Goal: Task Accomplishment & Management: Complete application form

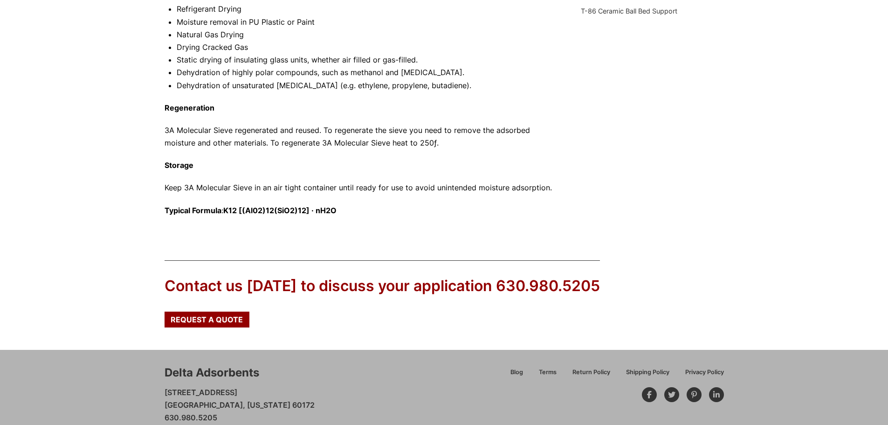
scroll to position [466, 0]
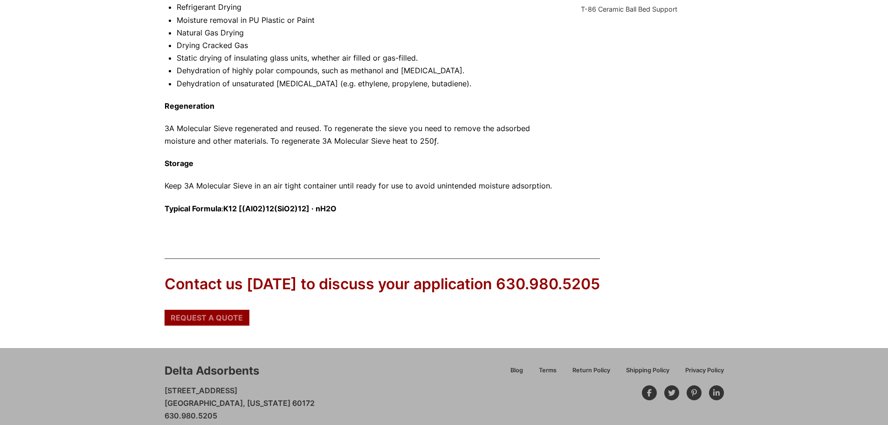
click at [216, 315] on span "Request a Quote" at bounding box center [207, 317] width 72 height 7
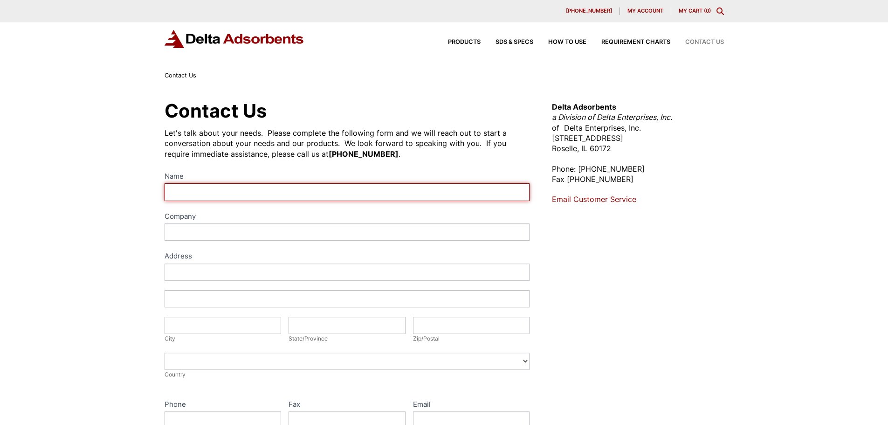
click at [234, 192] on input "Name" at bounding box center [346, 191] width 365 height 17
type input "Shalmali"
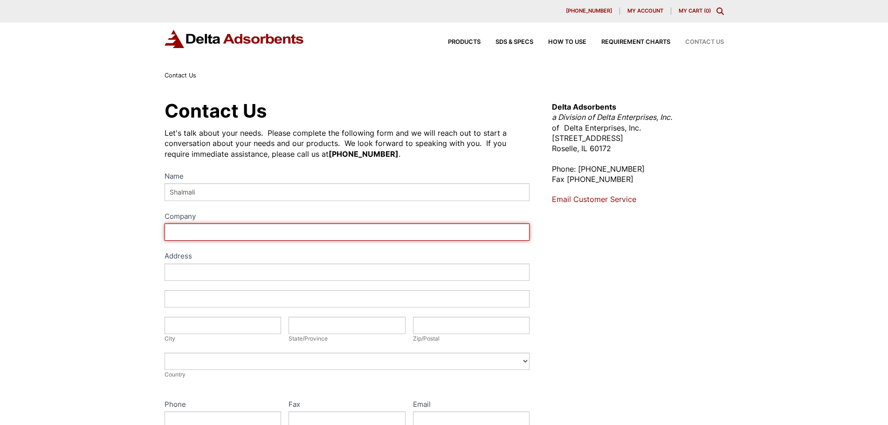
click at [225, 229] on input "Company" at bounding box center [346, 231] width 365 height 17
type input "[GEOGRAPHIC_DATA]"
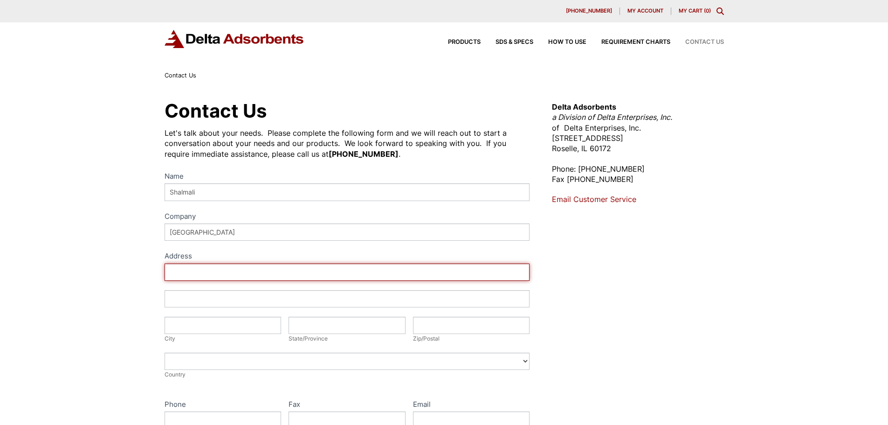
click at [219, 265] on input "Address" at bounding box center [346, 271] width 365 height 17
type input "INHA UNIVERSITY, [STREET_ADDRESS]"
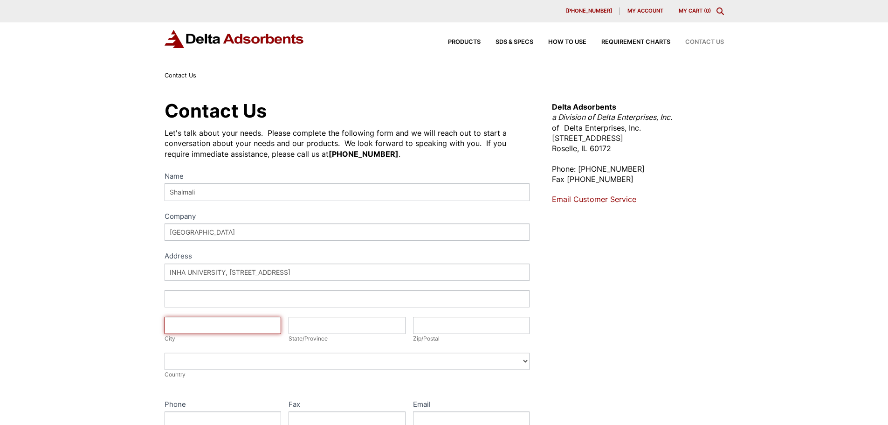
click at [218, 327] on input "City" at bounding box center [222, 324] width 117 height 17
type input "Michuhol-gu"
click at [329, 329] on input "State/Province" at bounding box center [346, 324] width 117 height 17
click at [322, 325] on input "Inha-ro" at bounding box center [346, 324] width 117 height 17
drag, startPoint x: 322, startPoint y: 325, endPoint x: 293, endPoint y: 326, distance: 29.4
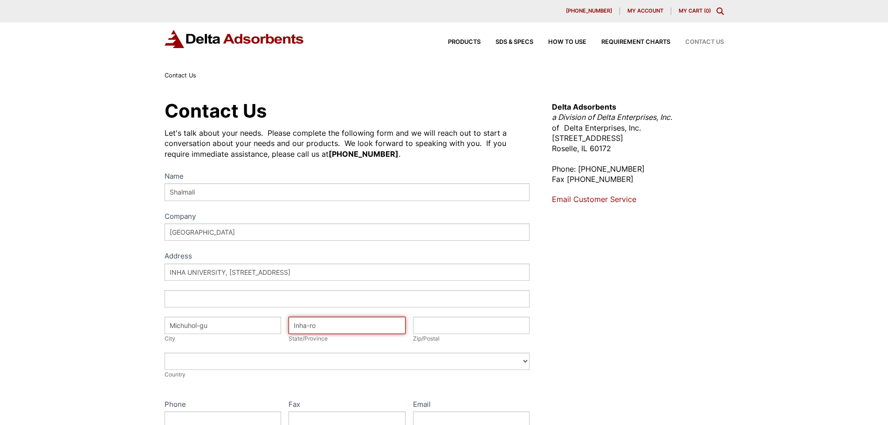
click at [293, 326] on input "Inha-ro" at bounding box center [346, 324] width 117 height 17
type input "Incheon"
click at [426, 324] on input "Zip/Postal" at bounding box center [471, 324] width 117 height 17
type input "22212"
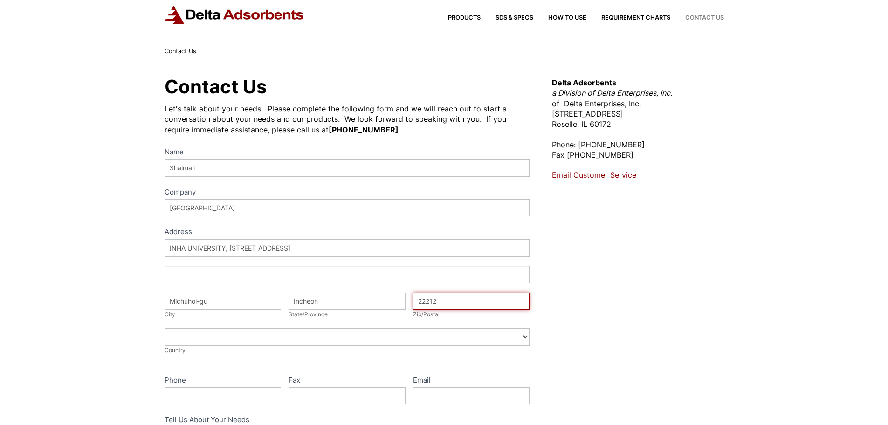
scroll to position [47, 0]
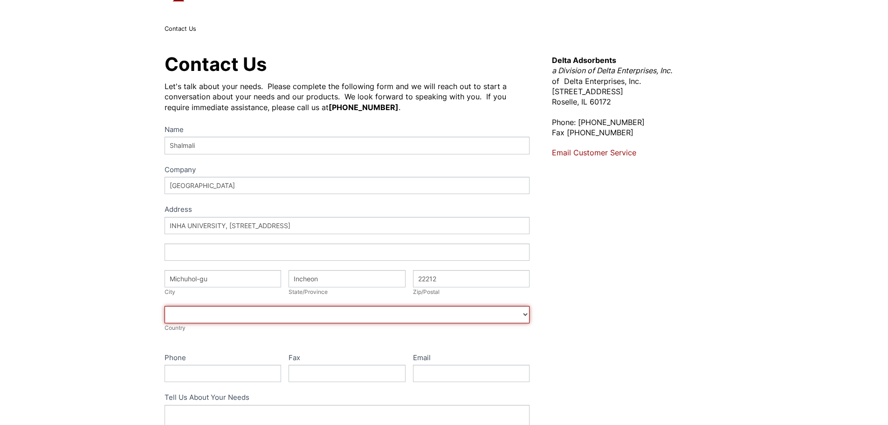
click at [200, 314] on select "[GEOGRAPHIC_DATA] [GEOGRAPHIC_DATA] [GEOGRAPHIC_DATA] [GEOGRAPHIC_DATA] [US_STA…" at bounding box center [346, 314] width 365 height 17
select select "[GEOGRAPHIC_DATA]"
click at [164, 306] on select "[GEOGRAPHIC_DATA] [GEOGRAPHIC_DATA] [GEOGRAPHIC_DATA] [GEOGRAPHIC_DATA] [US_STA…" at bounding box center [346, 314] width 365 height 17
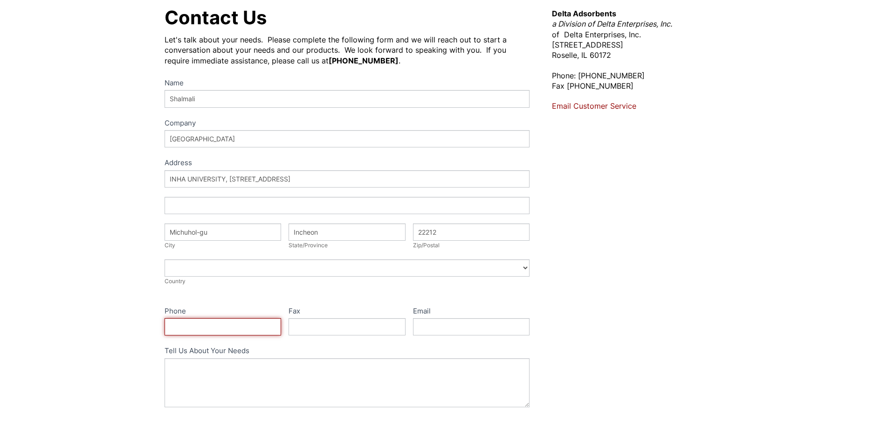
click at [219, 328] on input "Phone" at bounding box center [222, 326] width 117 height 17
click at [251, 324] on input "Phone" at bounding box center [222, 326] width 117 height 17
click at [205, 330] on input "Phone" at bounding box center [222, 326] width 117 height 17
paste input "[PHONE_NUMBER]"
click at [171, 329] on input "[PHONE_NUMBER]" at bounding box center [222, 326] width 117 height 17
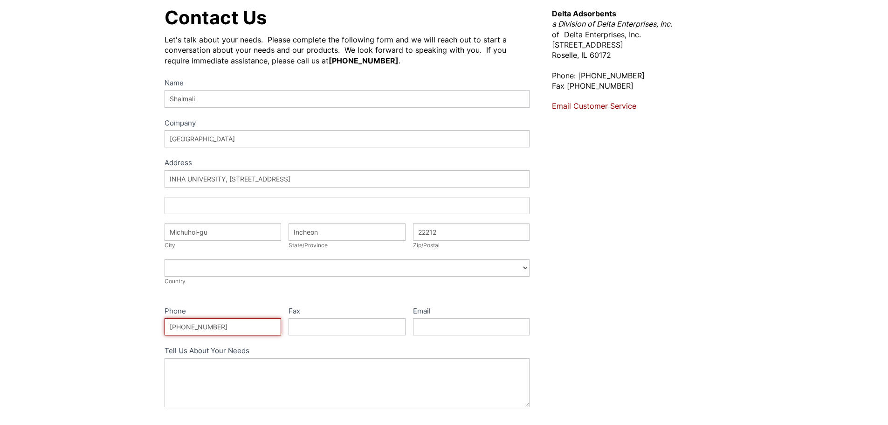
click at [171, 329] on input "[PHONE_NUMBER]" at bounding box center [222, 326] width 117 height 17
click at [170, 328] on input "[PHONE_NUMBER]" at bounding box center [222, 326] width 117 height 17
click at [172, 327] on input "[PHONE_NUMBER]" at bounding box center [222, 326] width 117 height 17
click at [170, 325] on input "[PHONE_NUMBER]" at bounding box center [222, 326] width 117 height 17
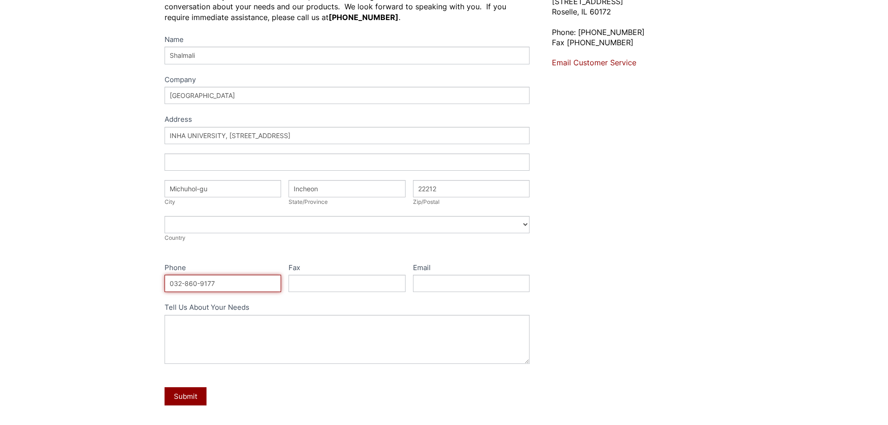
scroll to position [186, 0]
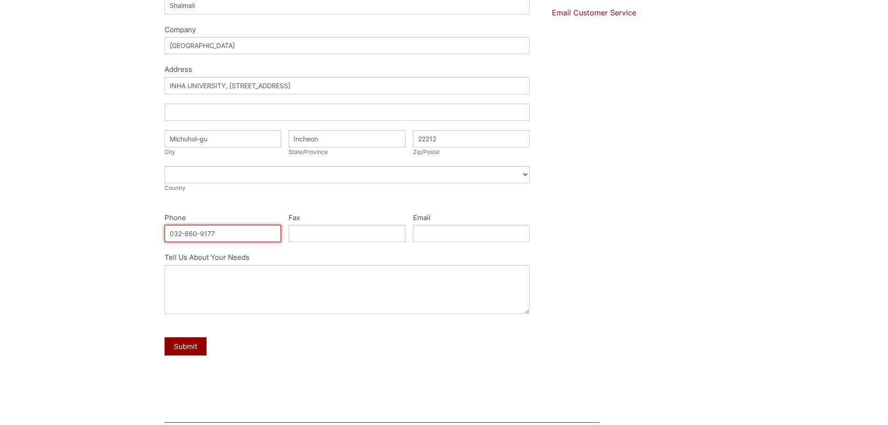
type input "032-860-9177"
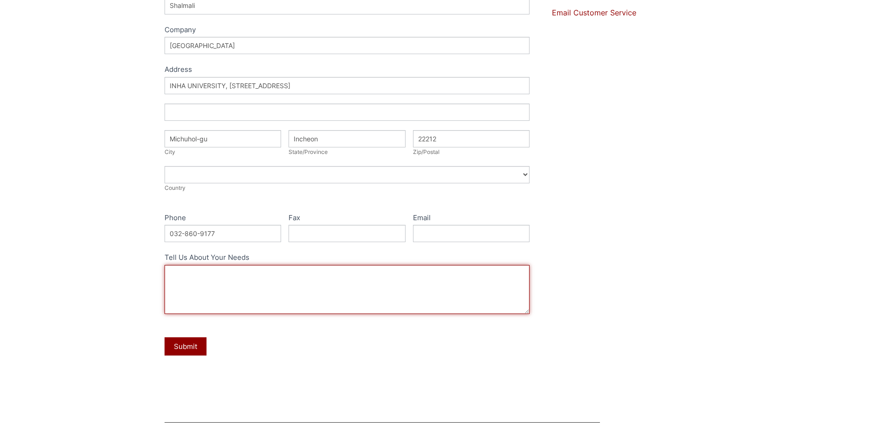
click at [221, 282] on textarea "Tell Us About Your Needs" at bounding box center [346, 289] width 365 height 49
click at [252, 297] on textarea "Tell Us About Your Needs" at bounding box center [346, 289] width 365 height 49
paste textarea "I would like a quotation for molecular sieves, with each unit weighing 10 grams."
type textarea "I would like a quotation for molecular sieves, with each unit weighing 10 grams."
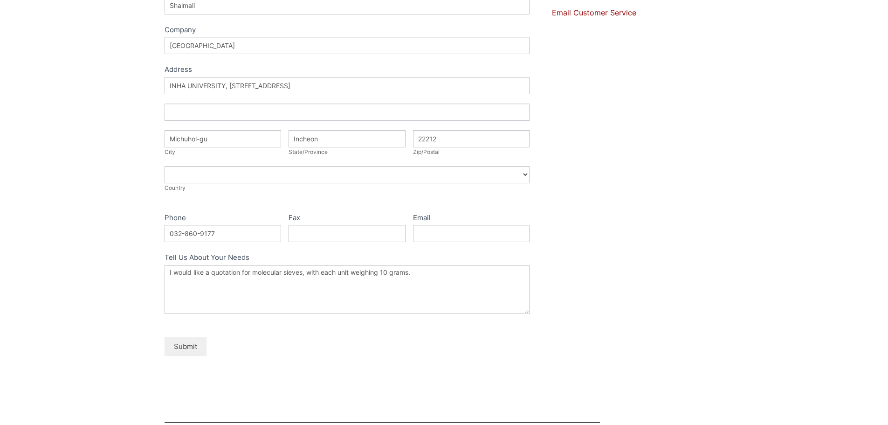
click at [187, 348] on button "Submit" at bounding box center [185, 346] width 42 height 18
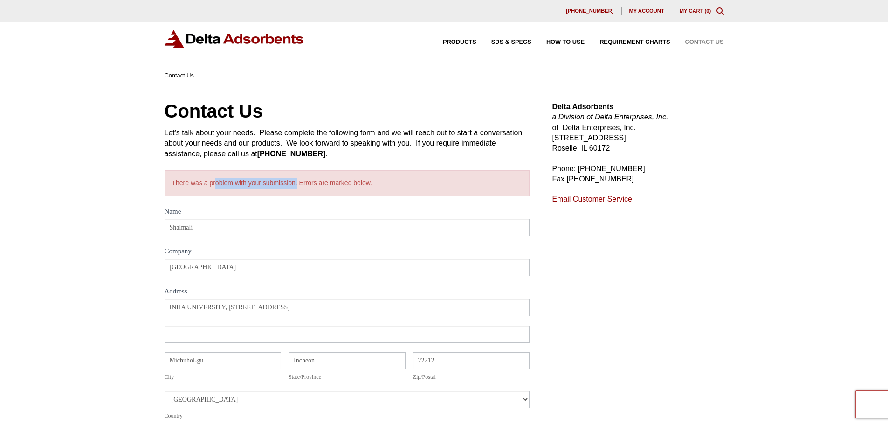
drag, startPoint x: 209, startPoint y: 183, endPoint x: 292, endPoint y: 182, distance: 83.0
click at [292, 182] on div "There was a problem with your submission. Errors are marked below." at bounding box center [346, 183] width 365 height 26
drag, startPoint x: 304, startPoint y: 181, endPoint x: 358, endPoint y: 181, distance: 54.1
click at [358, 181] on div "There was a problem with your submission. Errors are marked below." at bounding box center [346, 183] width 365 height 26
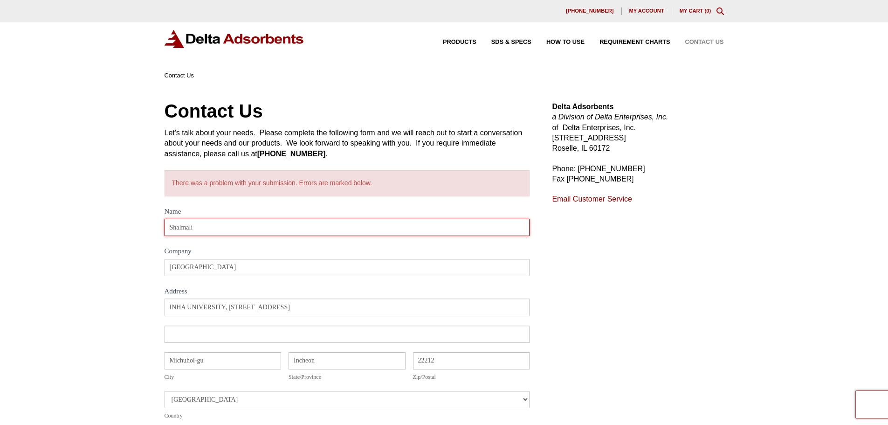
click at [279, 223] on input "Shalmali" at bounding box center [346, 227] width 365 height 17
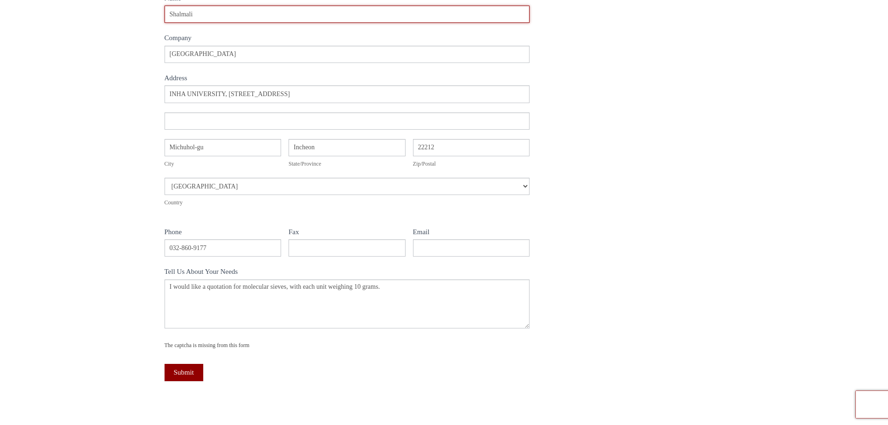
scroll to position [280, 0]
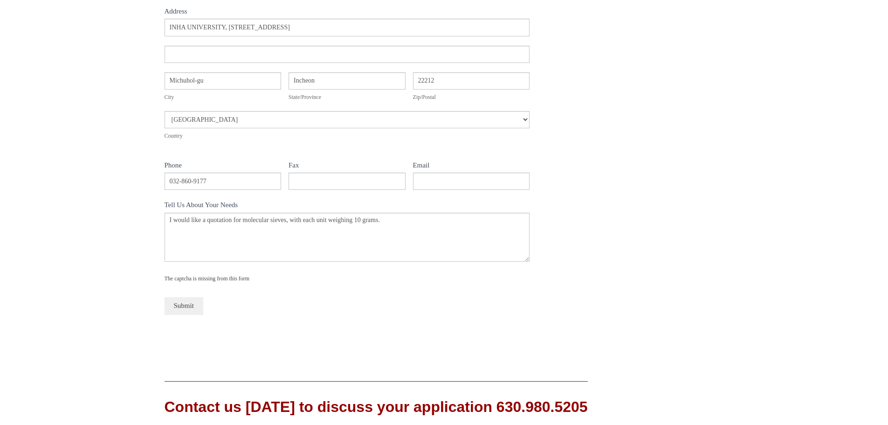
click at [178, 307] on button "Submit" at bounding box center [183, 305] width 39 height 17
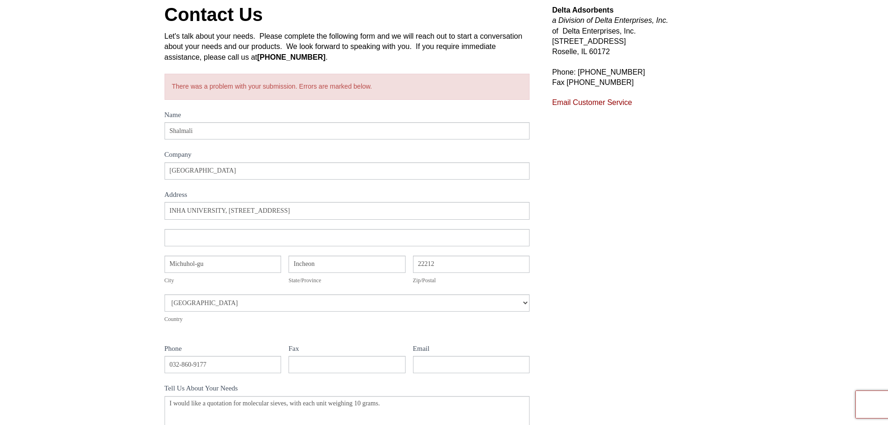
scroll to position [93, 0]
